Goal: Check status: Check status

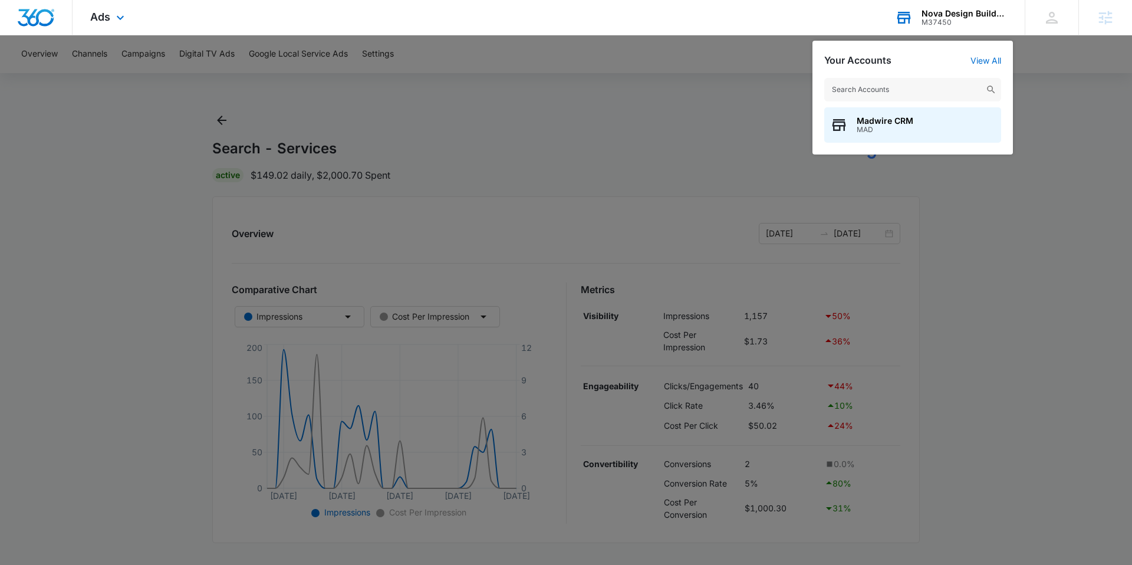
drag, startPoint x: 912, startPoint y: 100, endPoint x: 911, endPoint y: 93, distance: 6.5
click at [912, 99] on input "text" at bounding box center [912, 90] width 177 height 24
click at [913, 89] on input "text" at bounding box center [912, 90] width 177 height 24
type input "M333773"
click at [916, 121] on span "Home Depot Services - Puronics" at bounding box center [922, 120] width 133 height 9
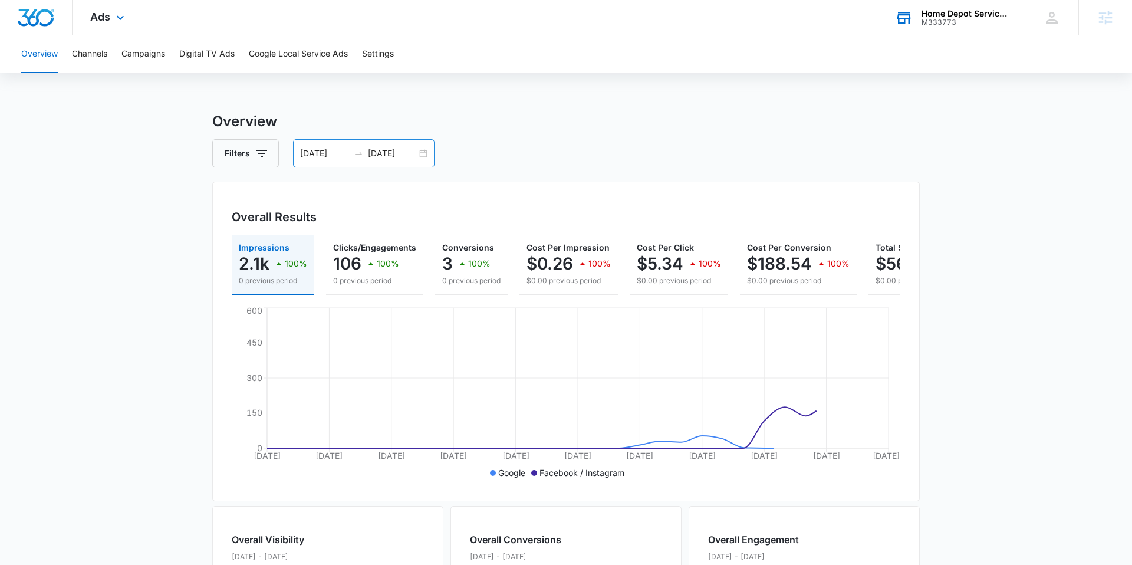
click at [323, 146] on div "[DATE] [DATE]" at bounding box center [363, 153] width 141 height 28
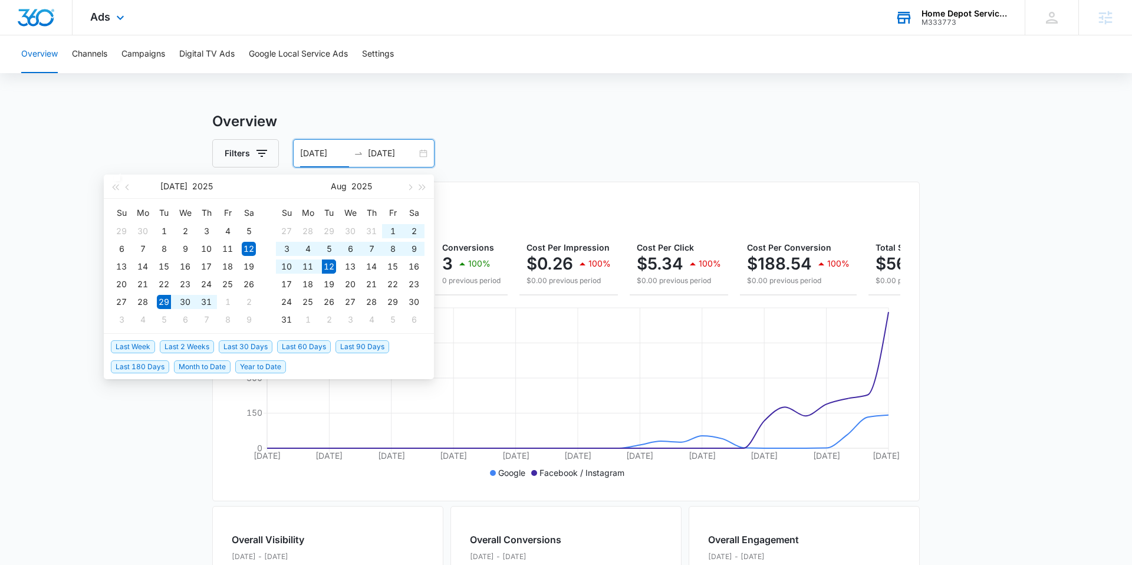
click at [177, 342] on span "Last 2 Weeks" at bounding box center [187, 346] width 54 height 13
type input "[DATE]"
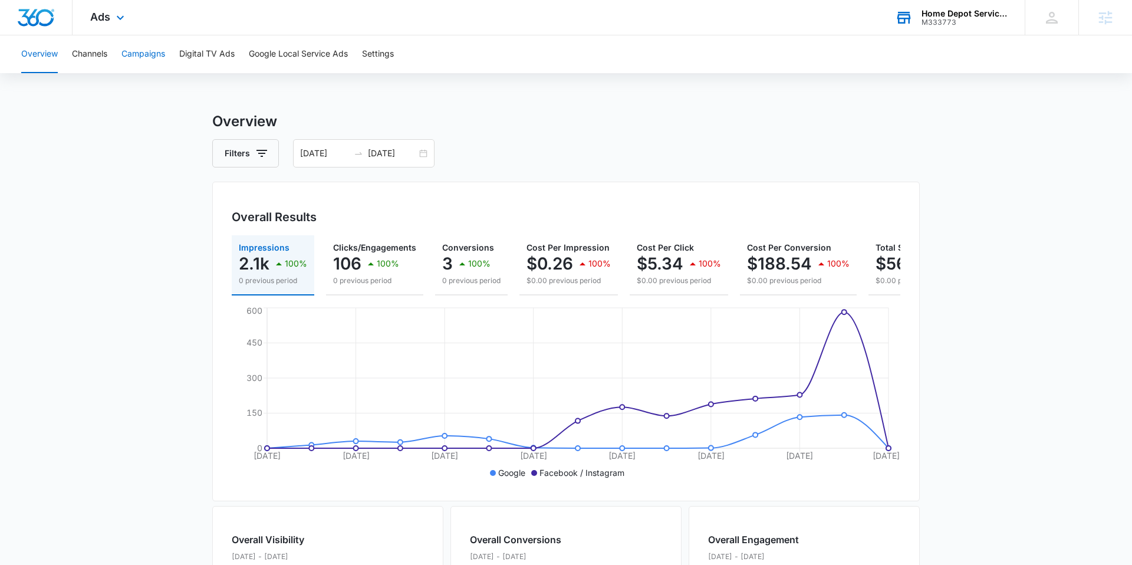
click at [150, 57] on button "Campaigns" at bounding box center [143, 54] width 44 height 38
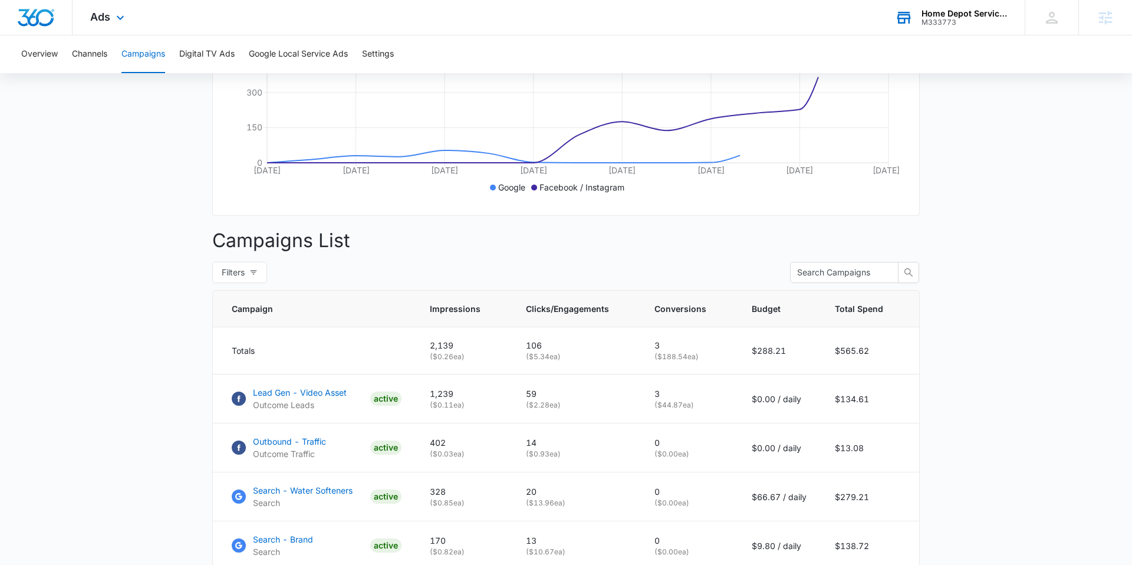
scroll to position [374, 0]
